Goal: Information Seeking & Learning: Learn about a topic

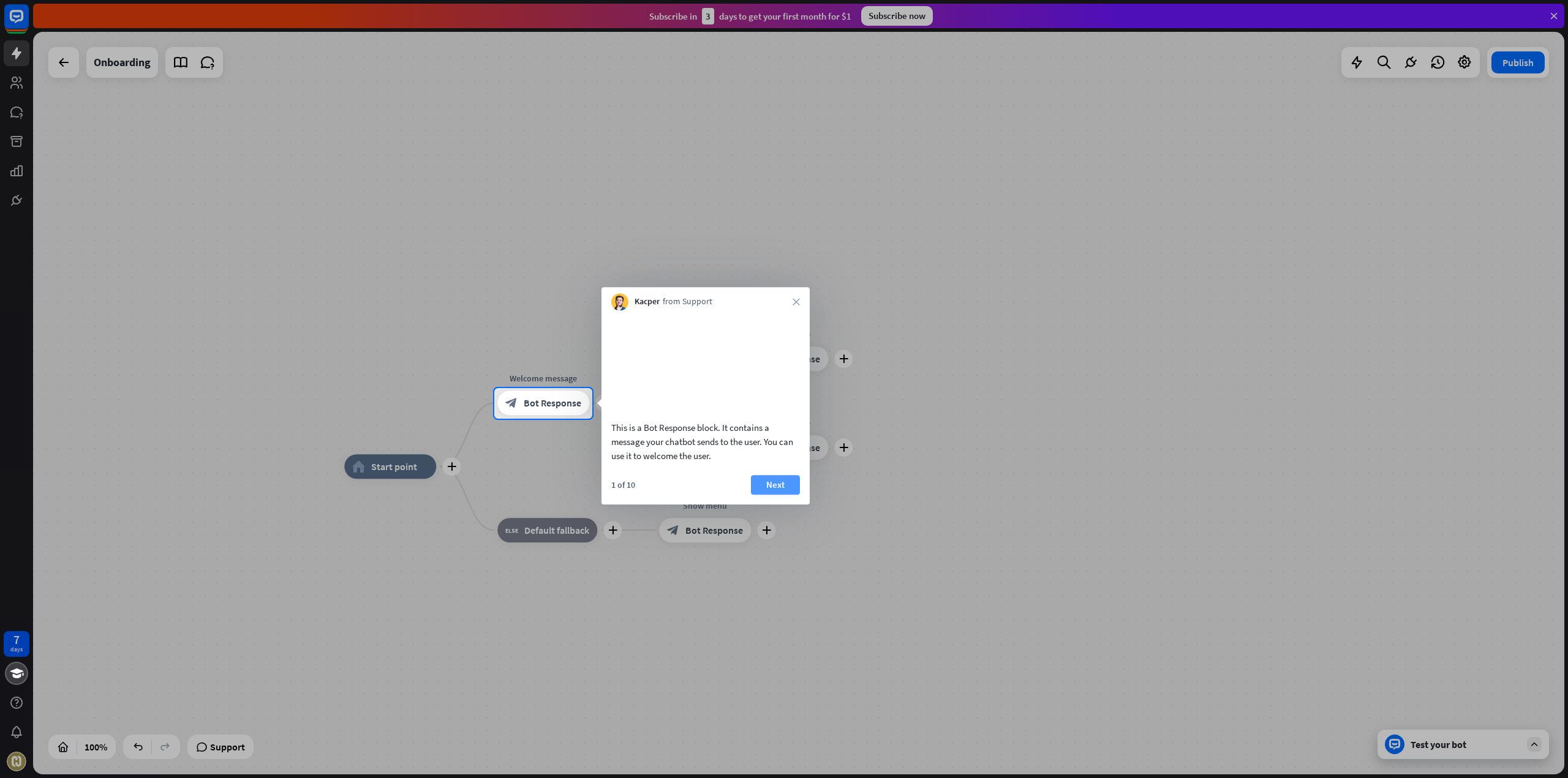
click at [781, 495] on button "Next" at bounding box center [775, 485] width 49 height 19
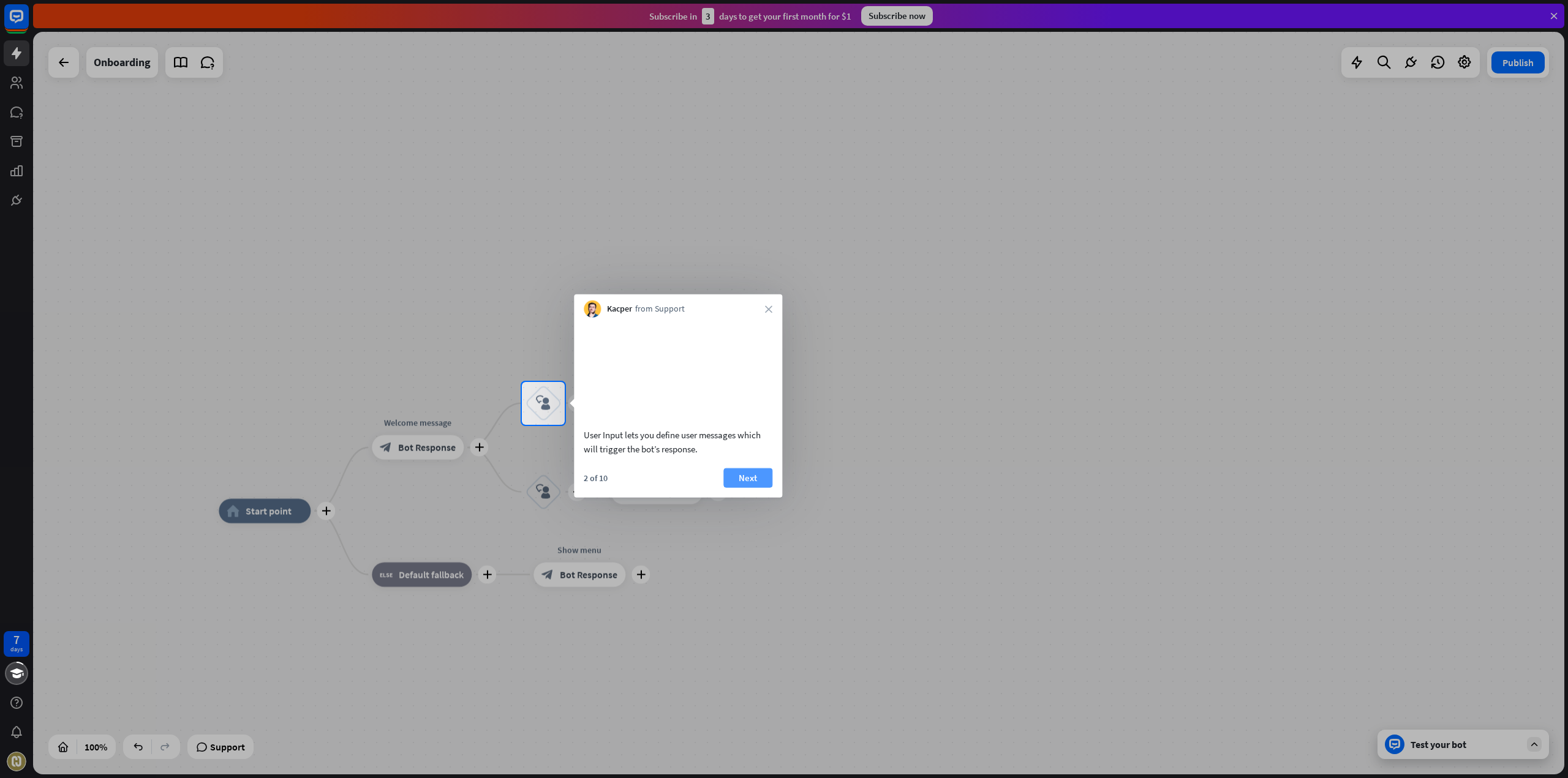
click at [746, 487] on button "Next" at bounding box center [748, 478] width 49 height 19
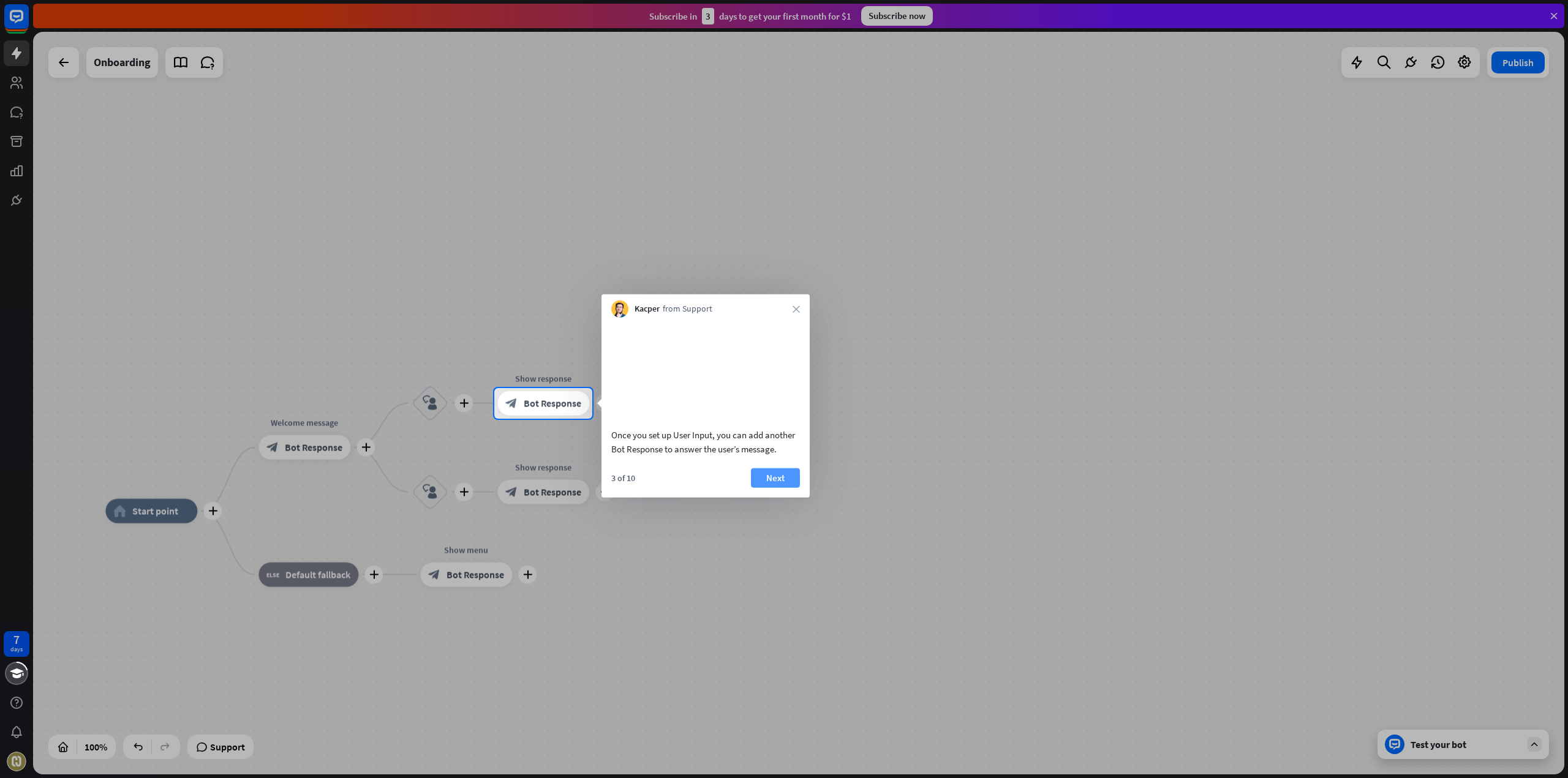
click at [781, 487] on button "Next" at bounding box center [775, 478] width 49 height 19
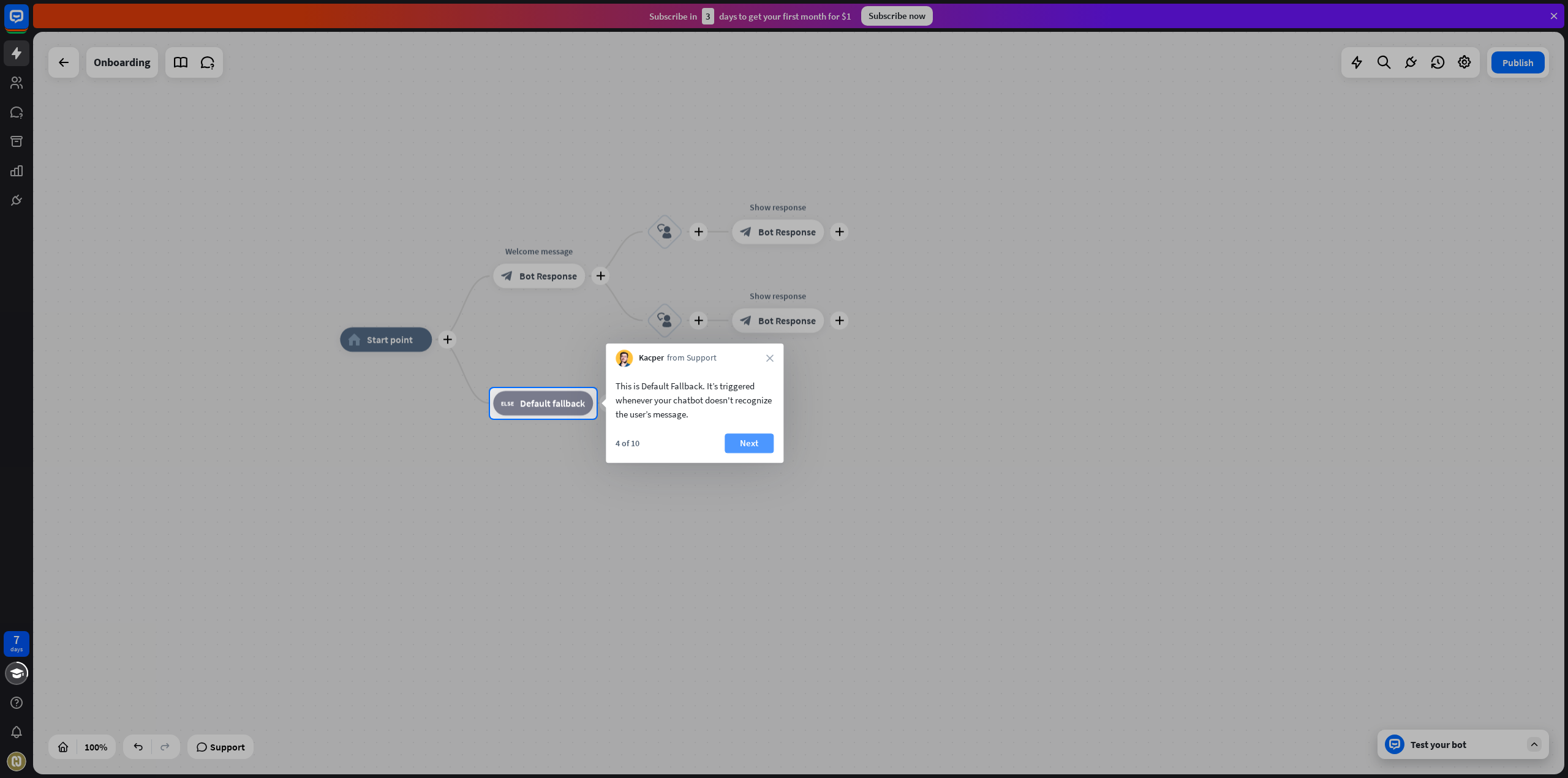
click at [755, 445] on button "Next" at bounding box center [749, 443] width 49 height 19
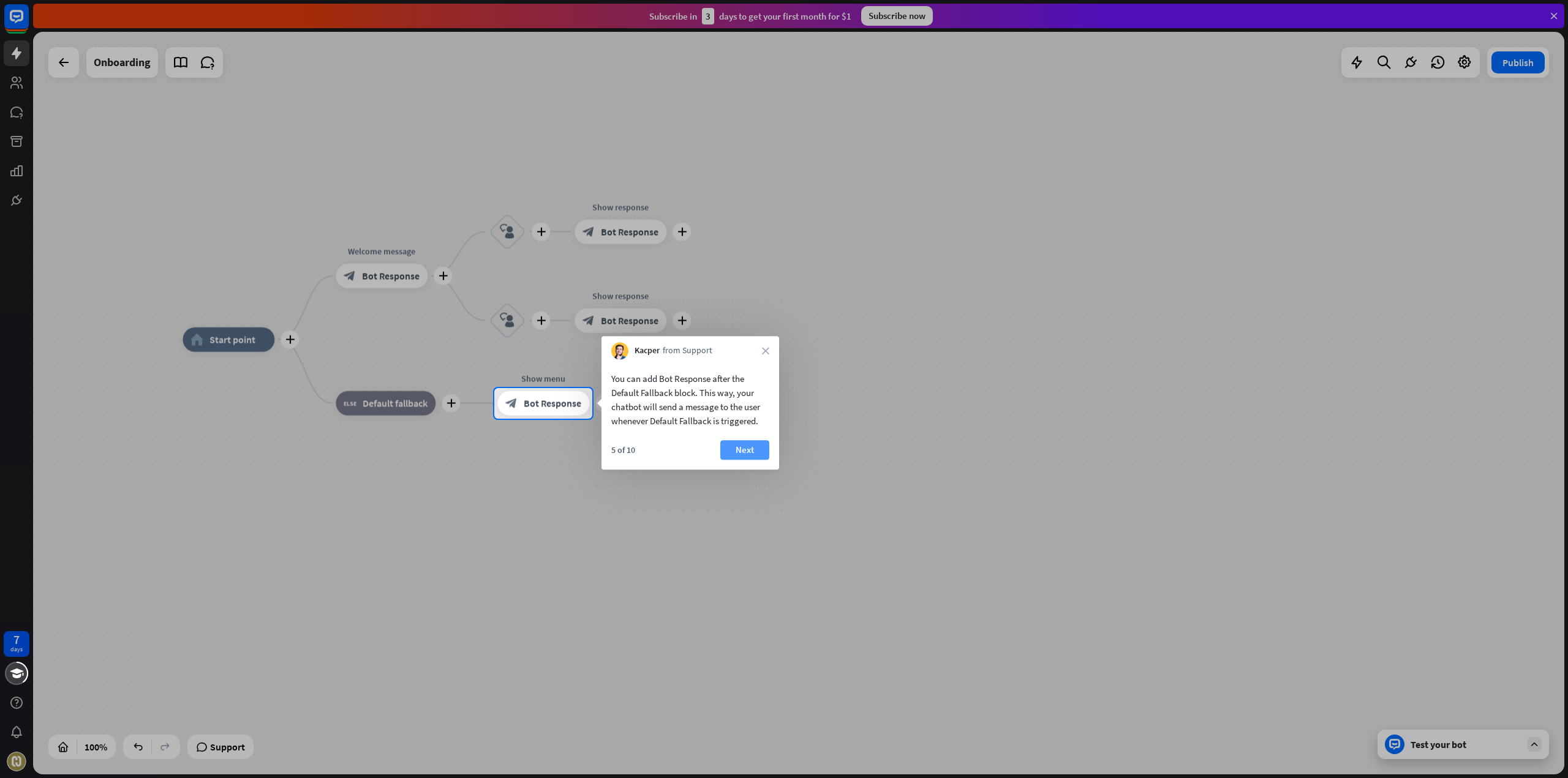
click at [752, 448] on button "Next" at bounding box center [744, 450] width 49 height 19
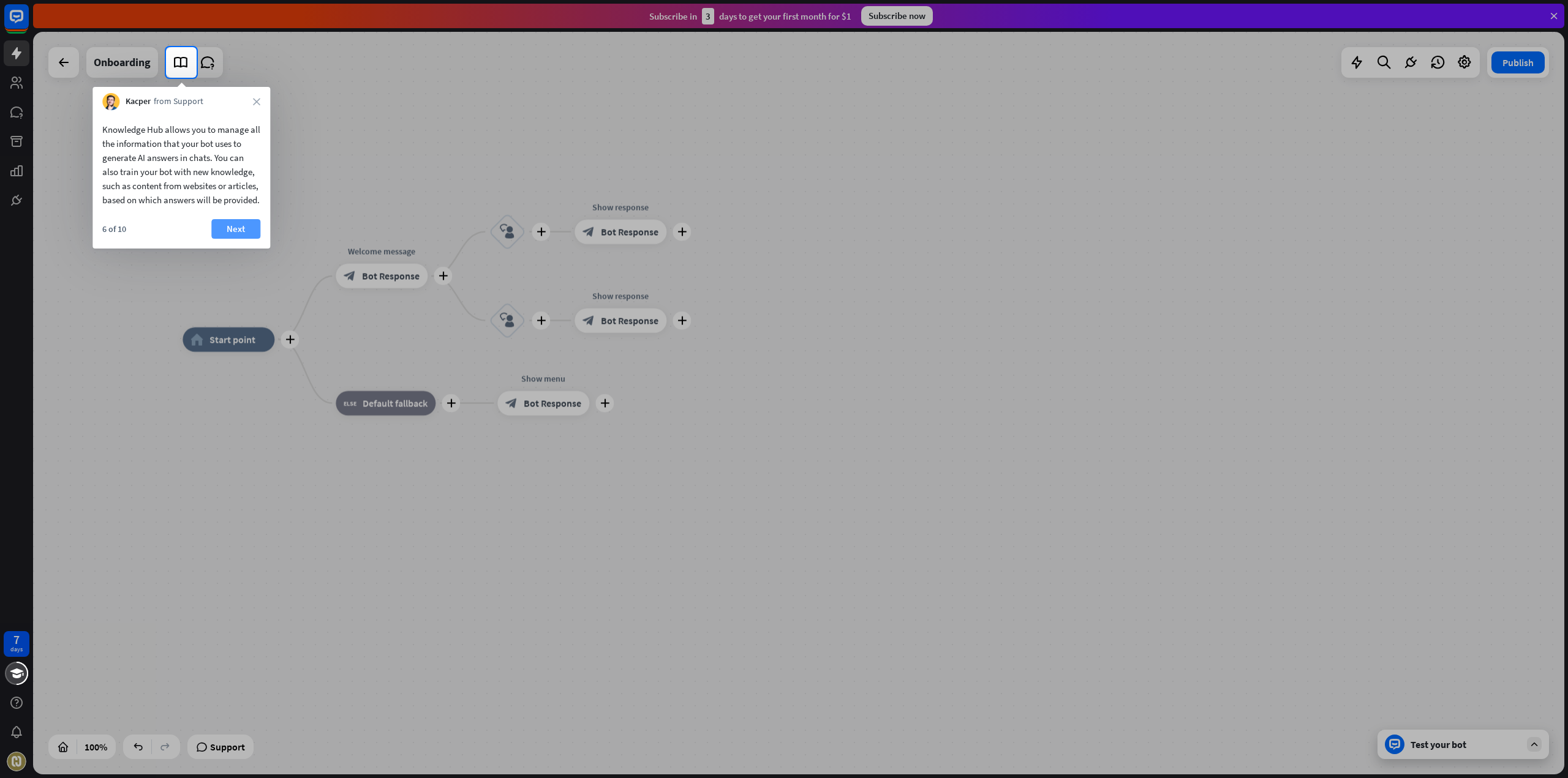
click at [237, 239] on button "Next" at bounding box center [235, 229] width 49 height 19
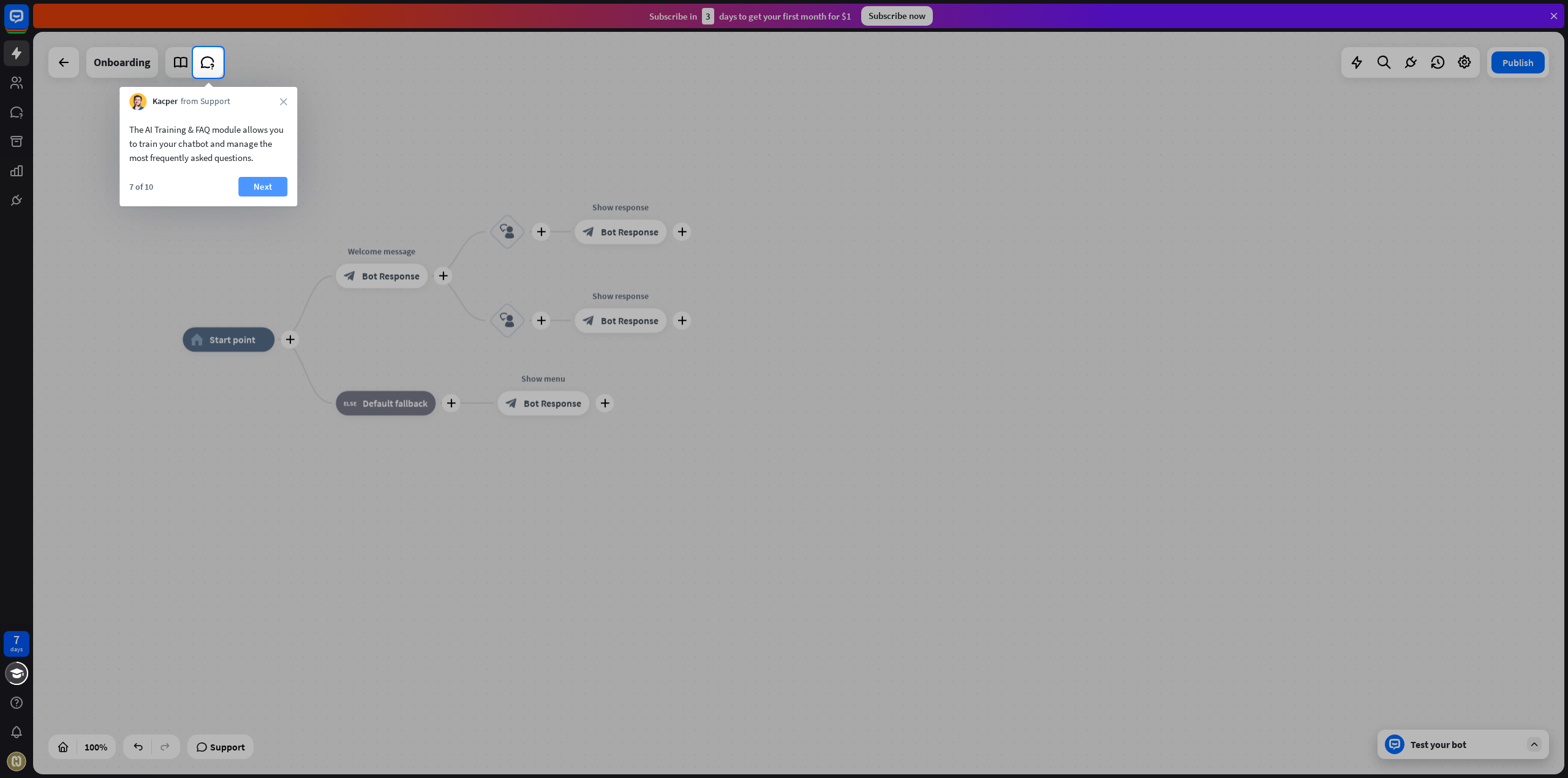
click at [267, 189] on button "Next" at bounding box center [262, 187] width 49 height 19
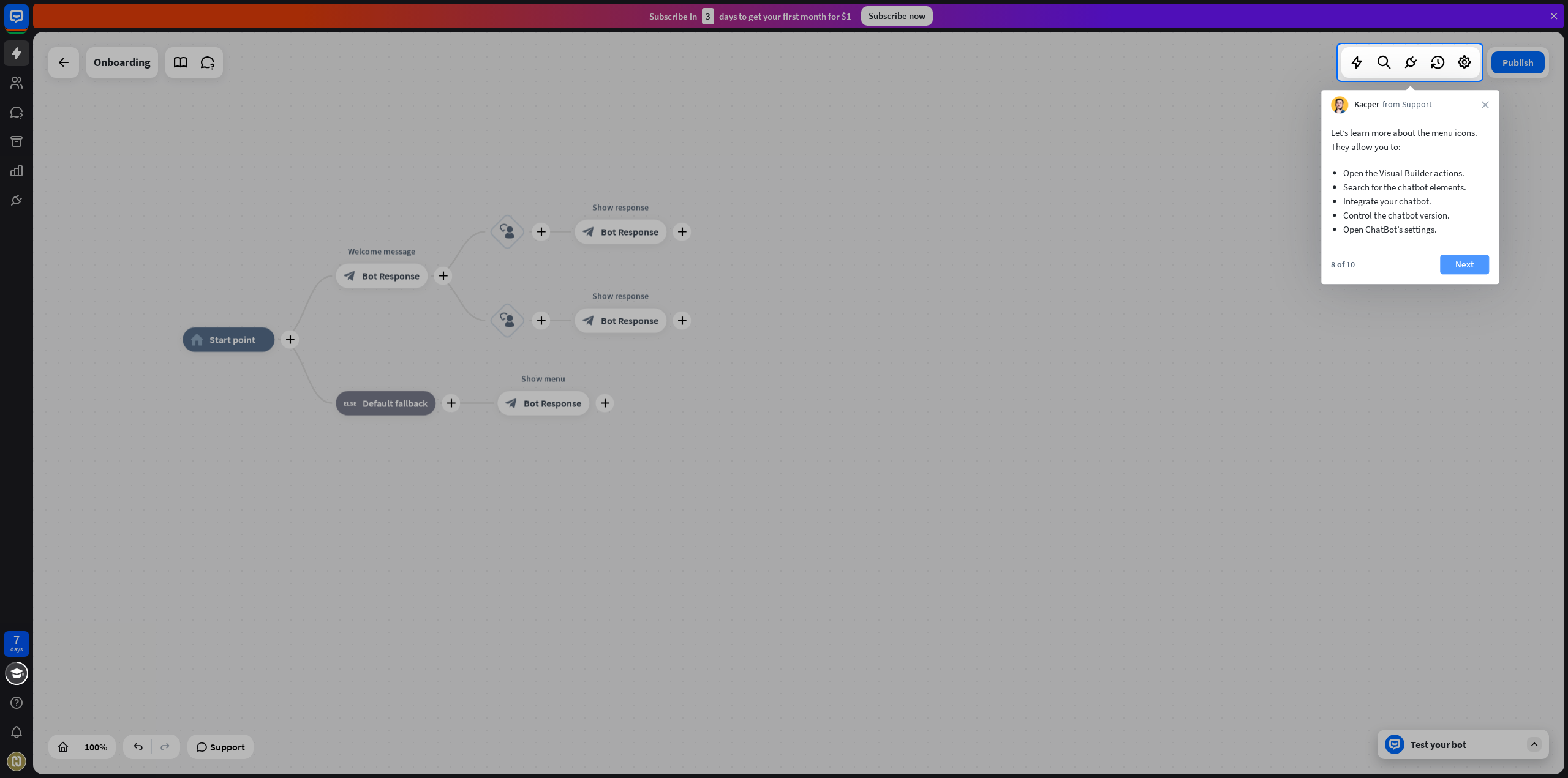
click at [1454, 263] on button "Next" at bounding box center [1464, 265] width 49 height 19
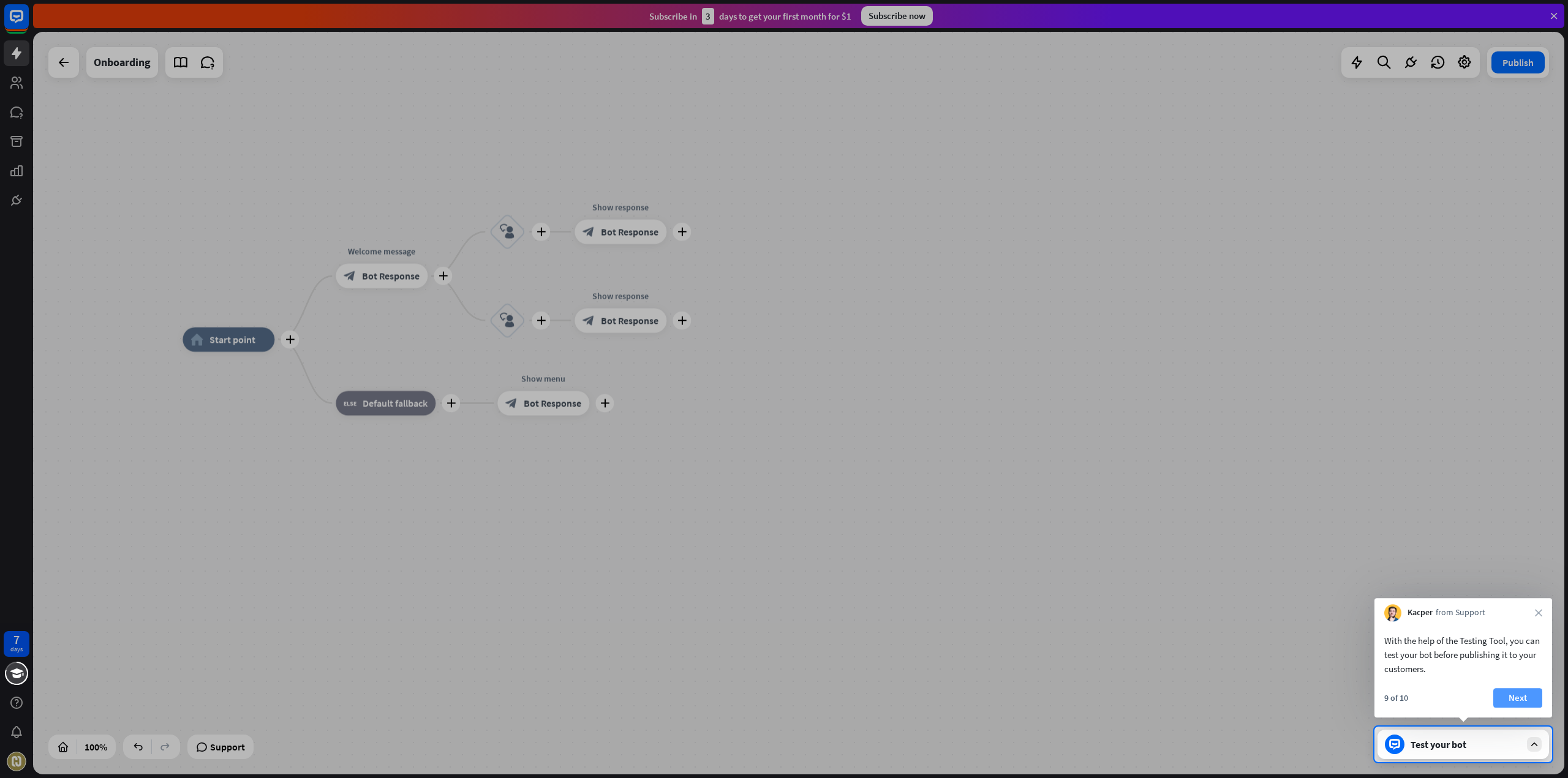
click at [1522, 695] on button "Next" at bounding box center [1517, 698] width 49 height 19
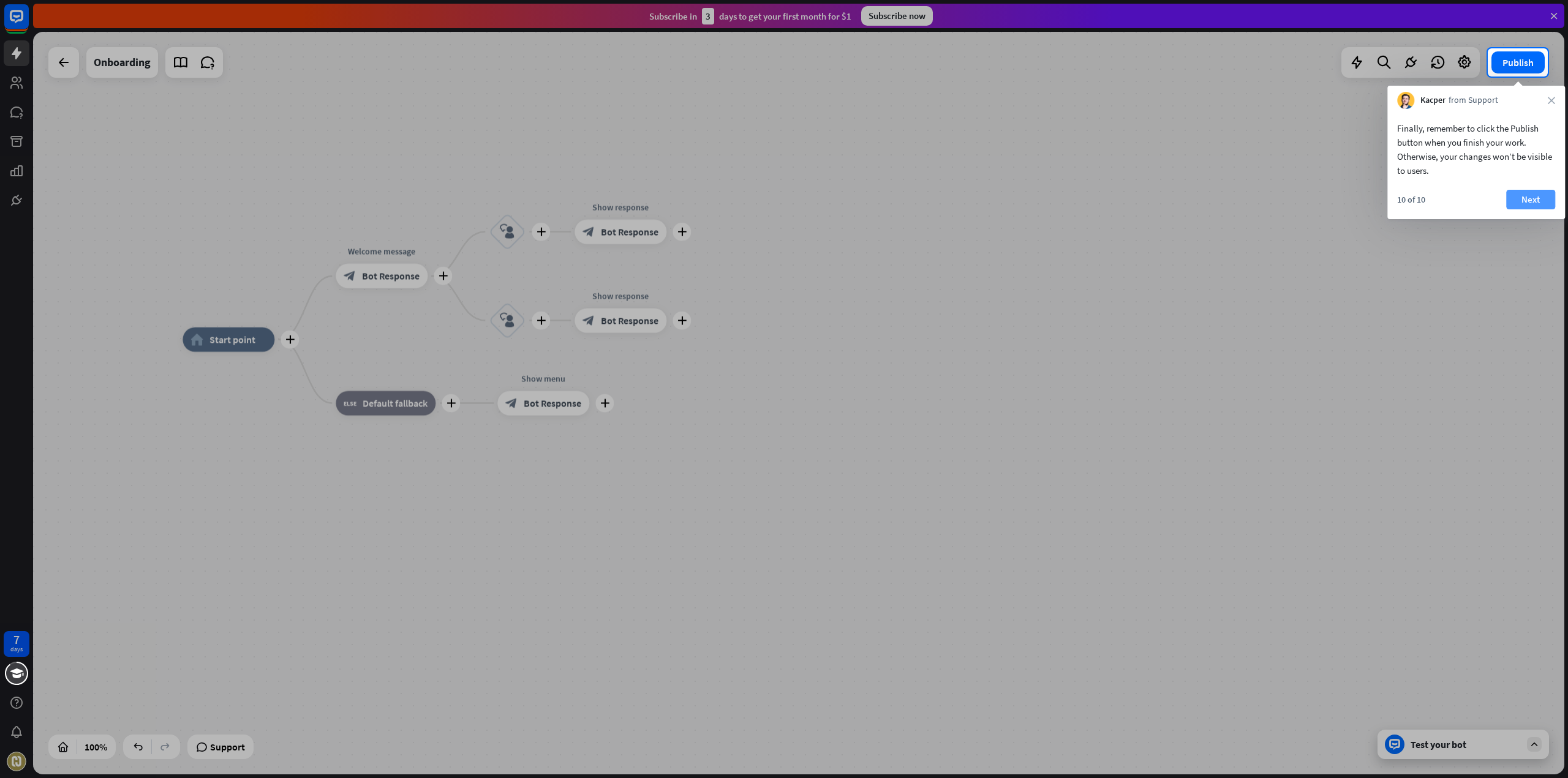
click at [1534, 201] on button "Next" at bounding box center [1530, 200] width 49 height 19
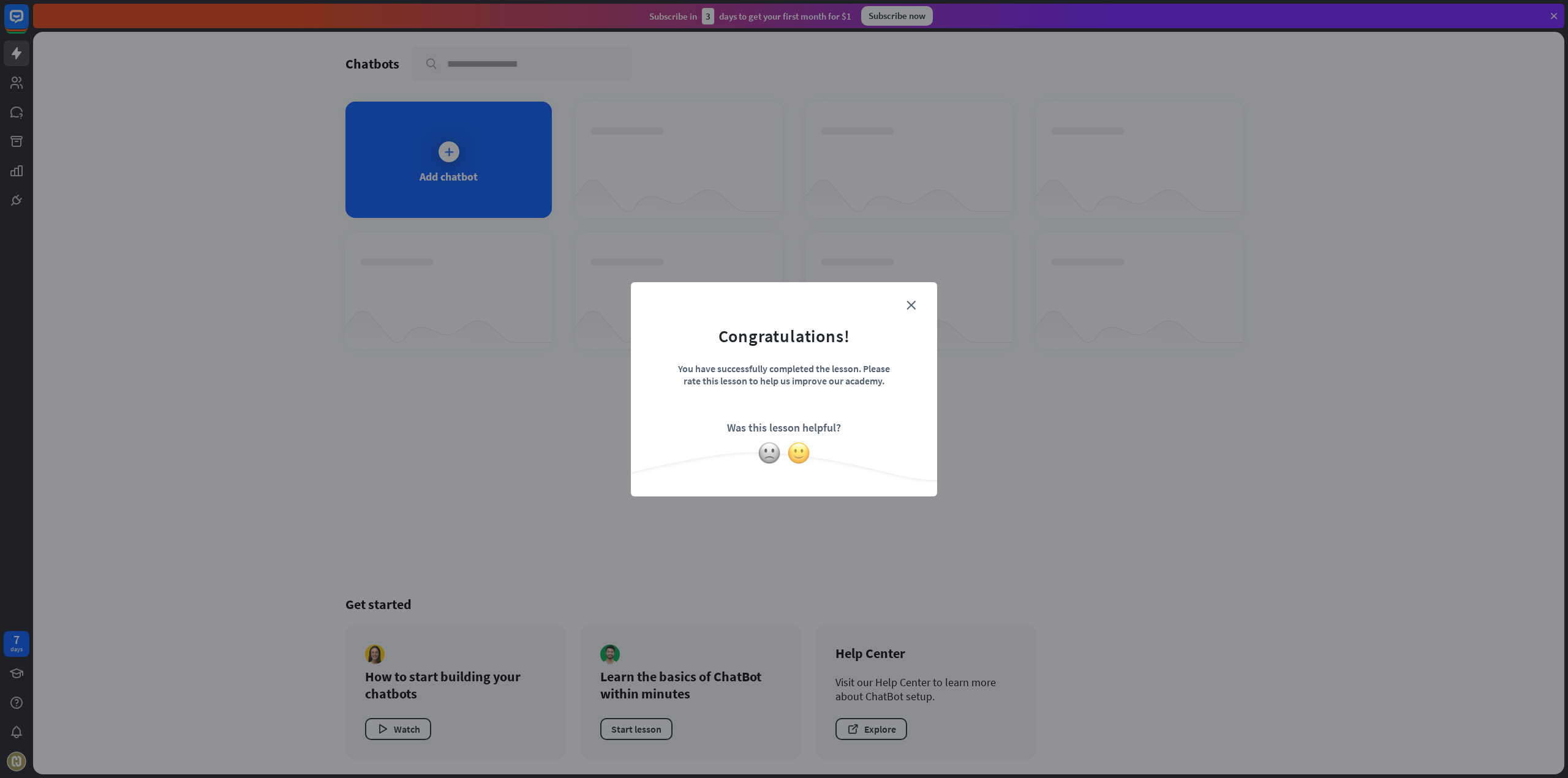
click at [805, 449] on img at bounding box center [799, 453] width 23 height 23
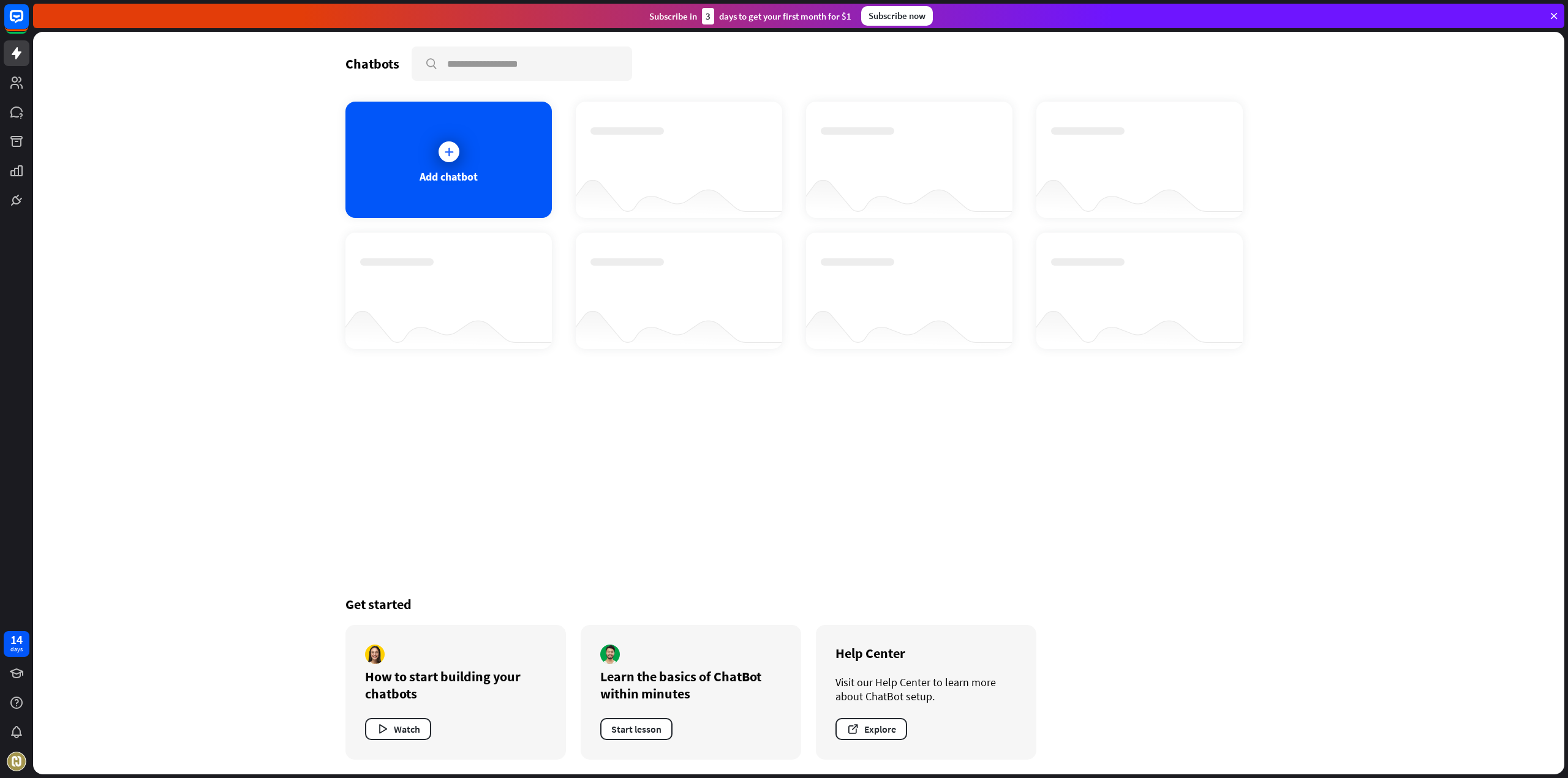
click at [198, 227] on div "Chatbots search Add chatbot Get started How to start building your chatbots Wat…" at bounding box center [798, 403] width 1531 height 743
click at [1435, 344] on div "Chatbots search Add chatbot Get started How to start building your chatbots Wat…" at bounding box center [798, 403] width 1531 height 743
